Goal: Use online tool/utility: Use online tool/utility

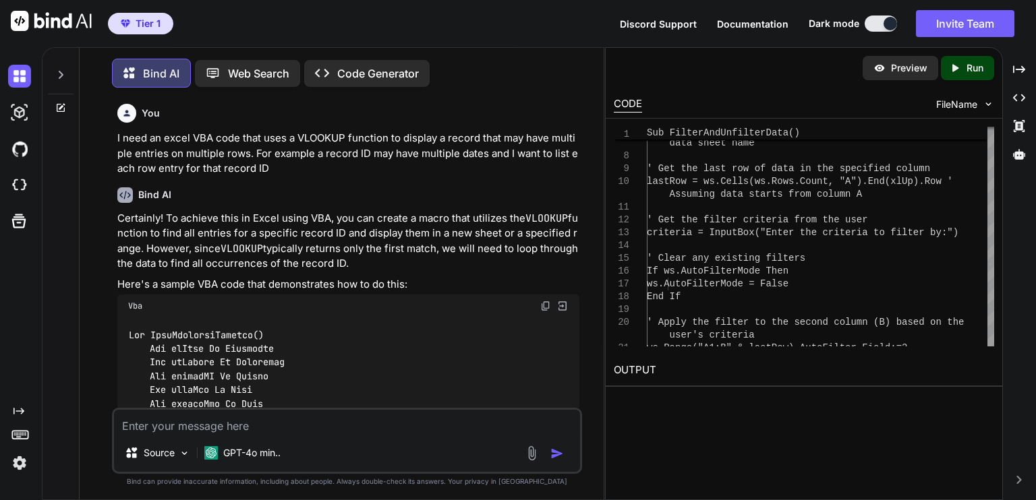
scroll to position [3511, 0]
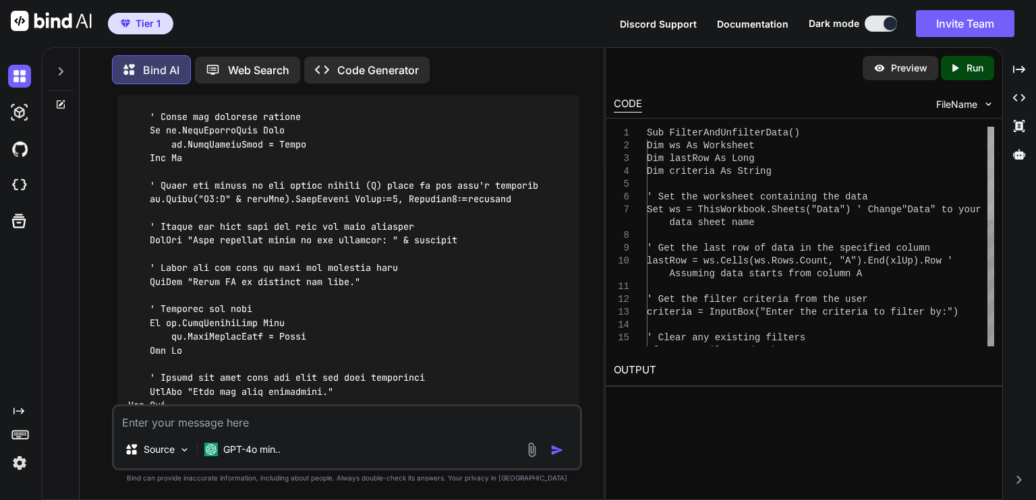
click at [987, 162] on div at bounding box center [990, 174] width 7 height 94
click at [531, 454] on img at bounding box center [532, 450] width 16 height 16
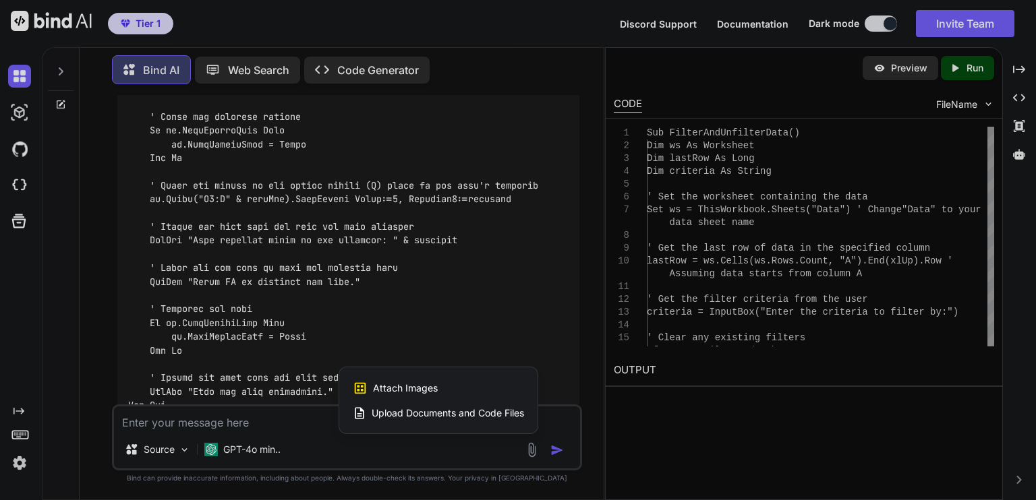
click at [485, 458] on div at bounding box center [518, 250] width 1036 height 500
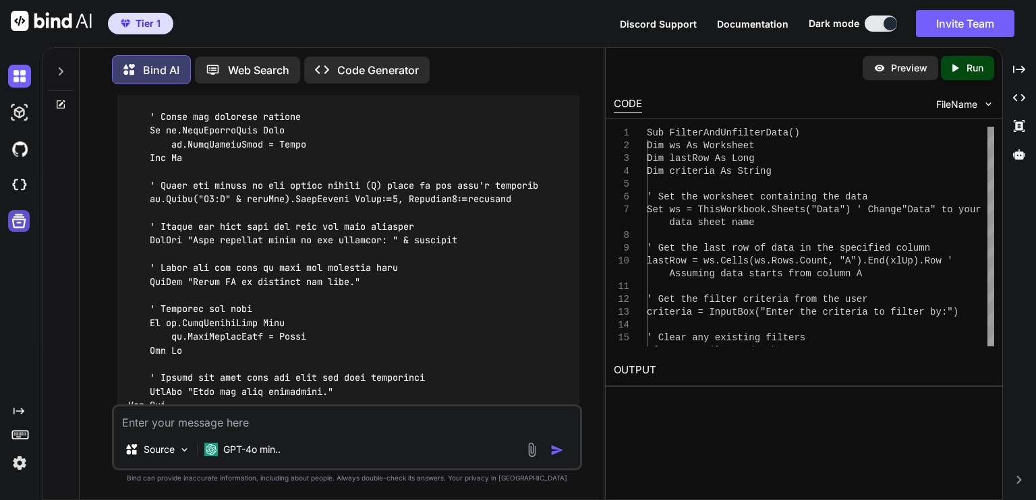
click at [19, 222] on icon at bounding box center [19, 221] width 14 height 14
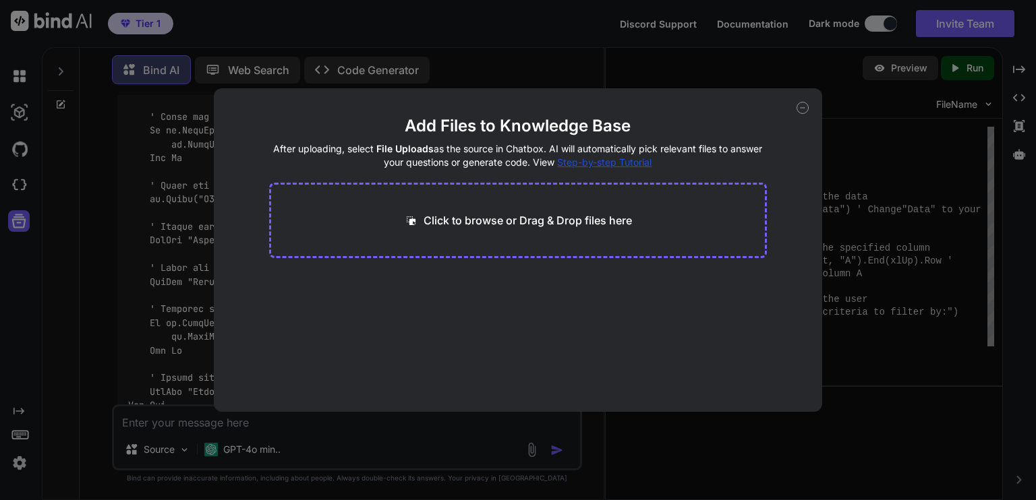
click at [799, 107] on icon at bounding box center [802, 108] width 12 height 12
type textarea "x"
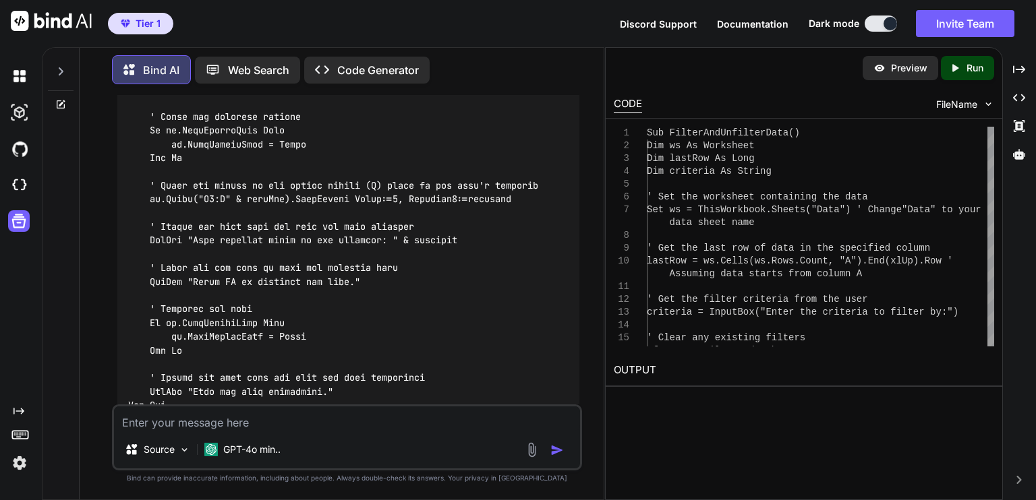
click at [376, 67] on p "Code Generator" at bounding box center [378, 70] width 82 height 16
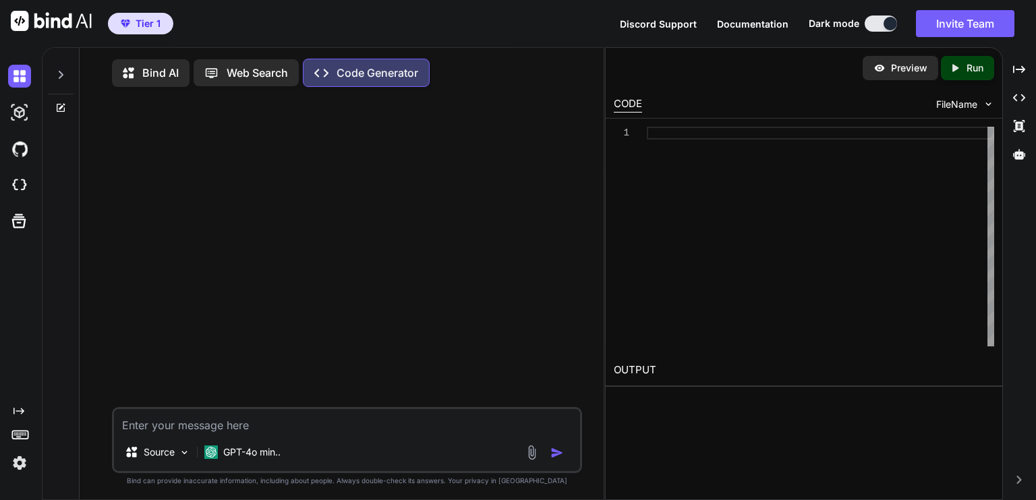
click at [161, 73] on p "Bind AI" at bounding box center [160, 73] width 36 height 16
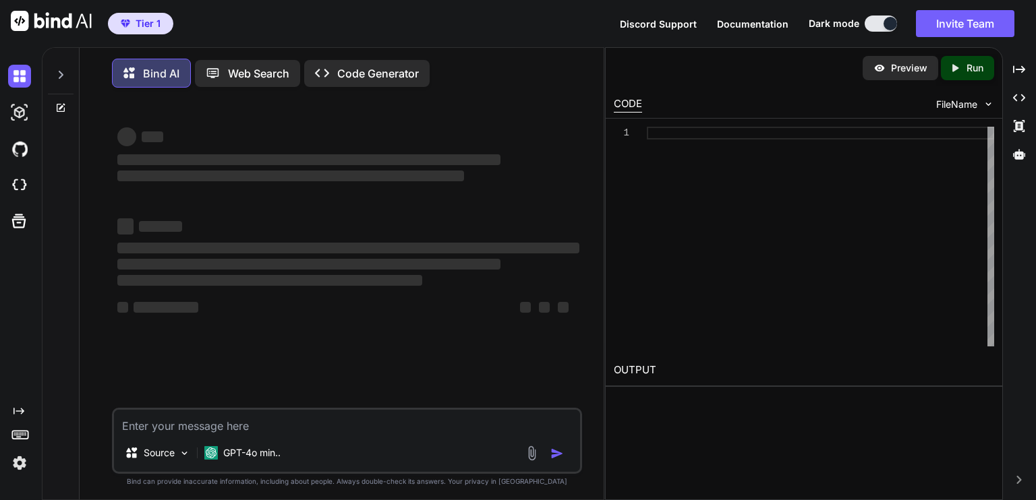
type textarea "x"
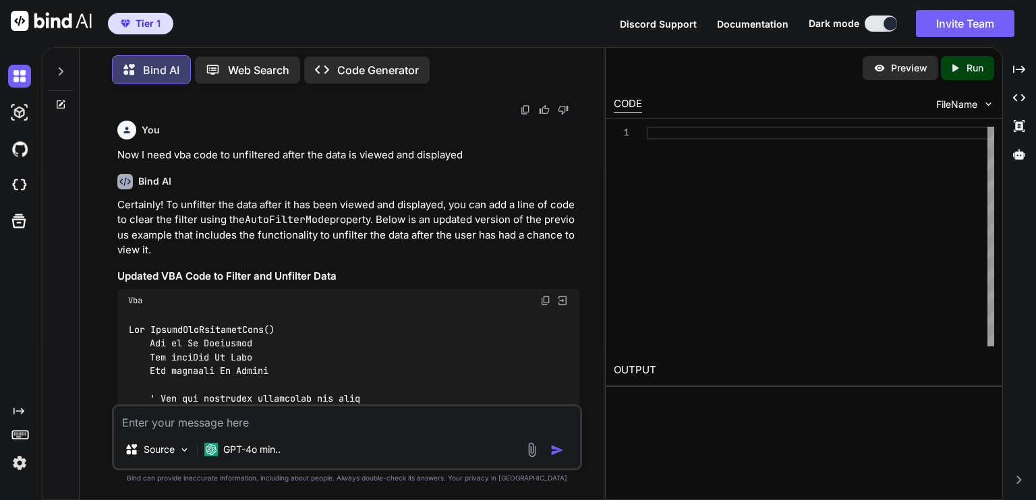
scroll to position [3101, 0]
